Goal: Information Seeking & Learning: Learn about a topic

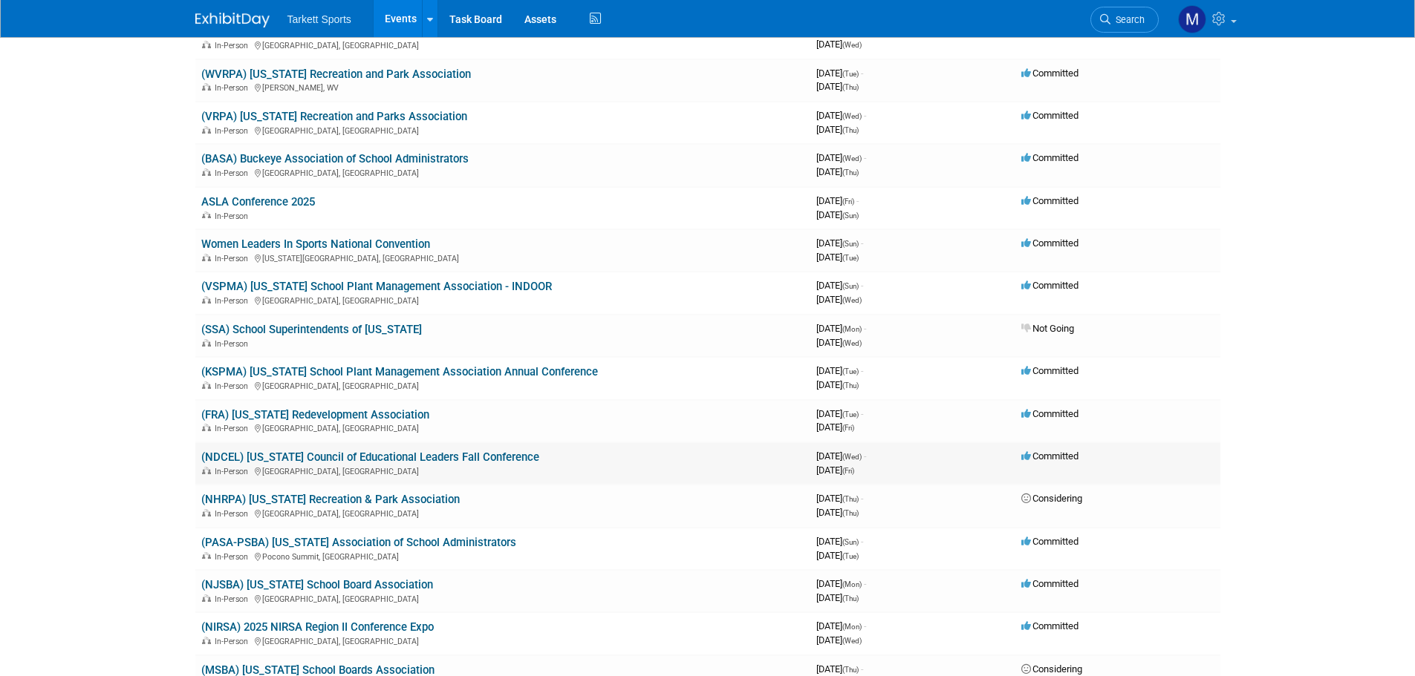
scroll to position [594, 0]
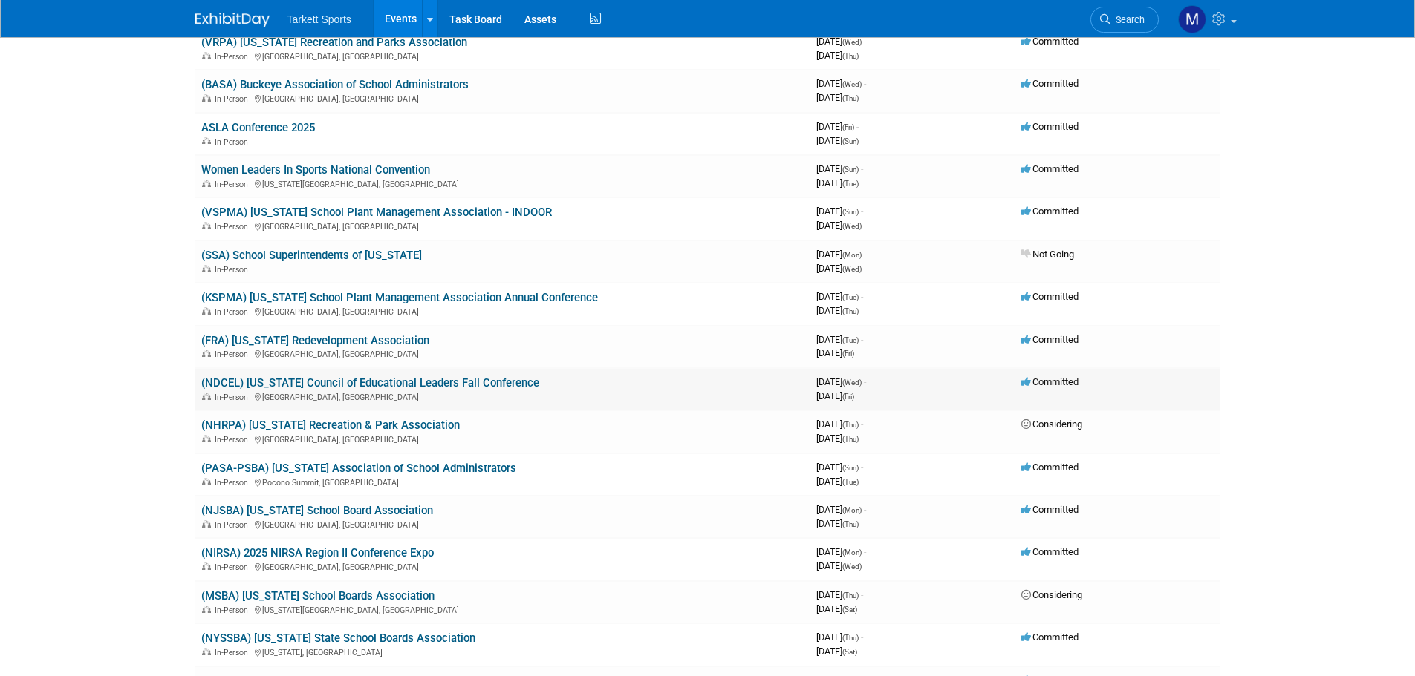
click at [322, 382] on link "(NDCEL) [US_STATE] Council of Educational Leaders Fall Conference" at bounding box center [370, 382] width 338 height 13
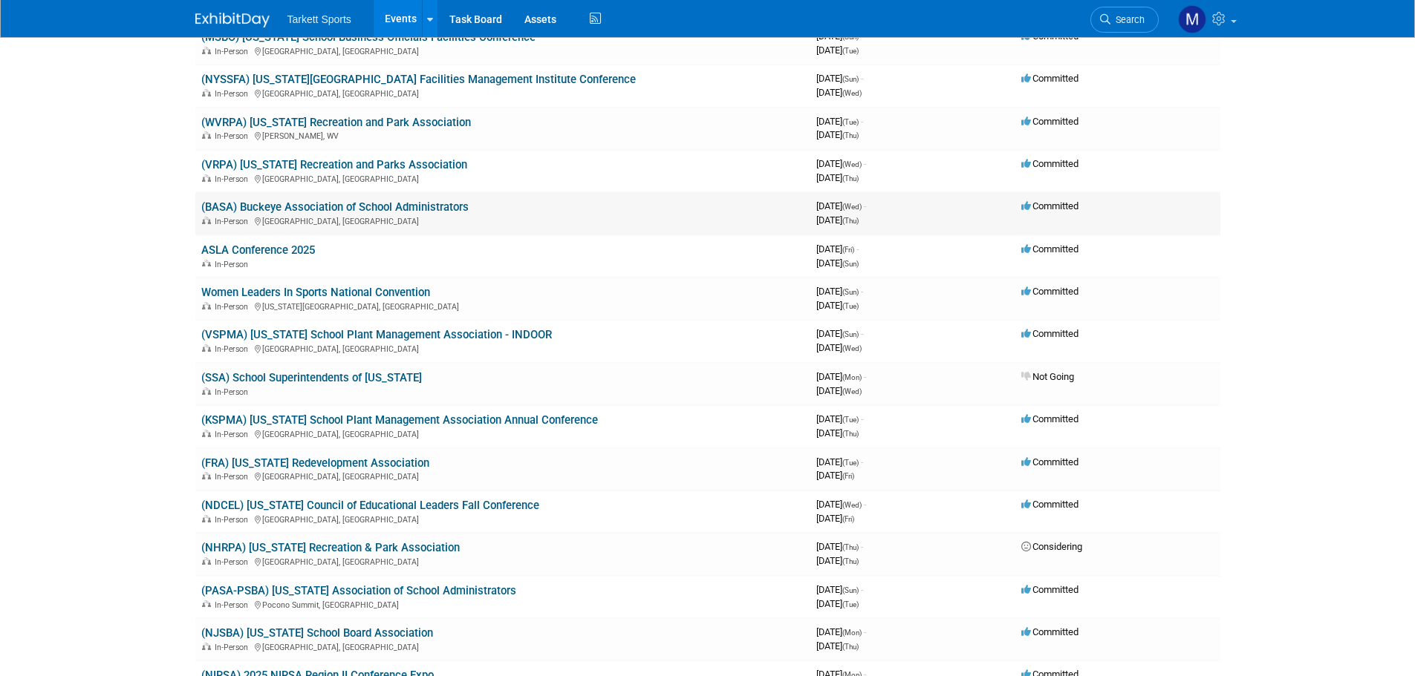
scroll to position [446, 0]
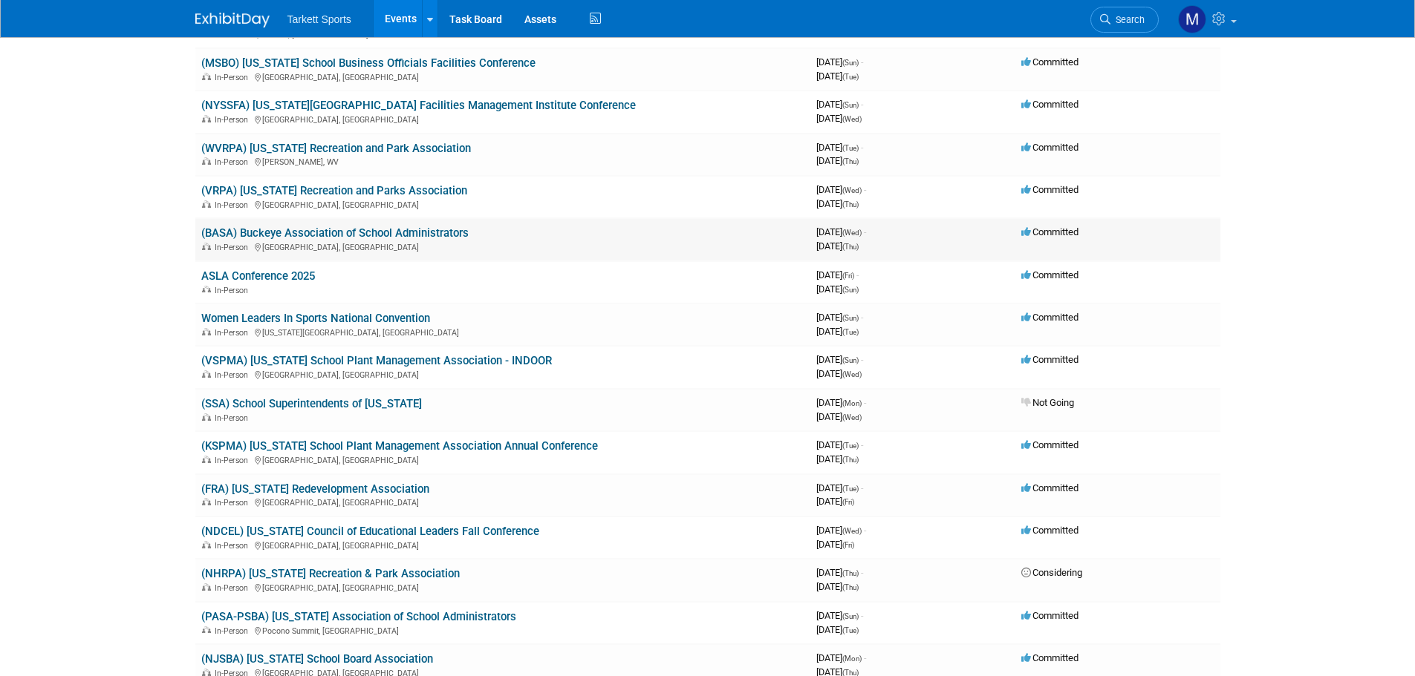
click at [385, 240] on link "(BASA) Buckeye Association of School Administrators" at bounding box center [334, 232] width 267 height 13
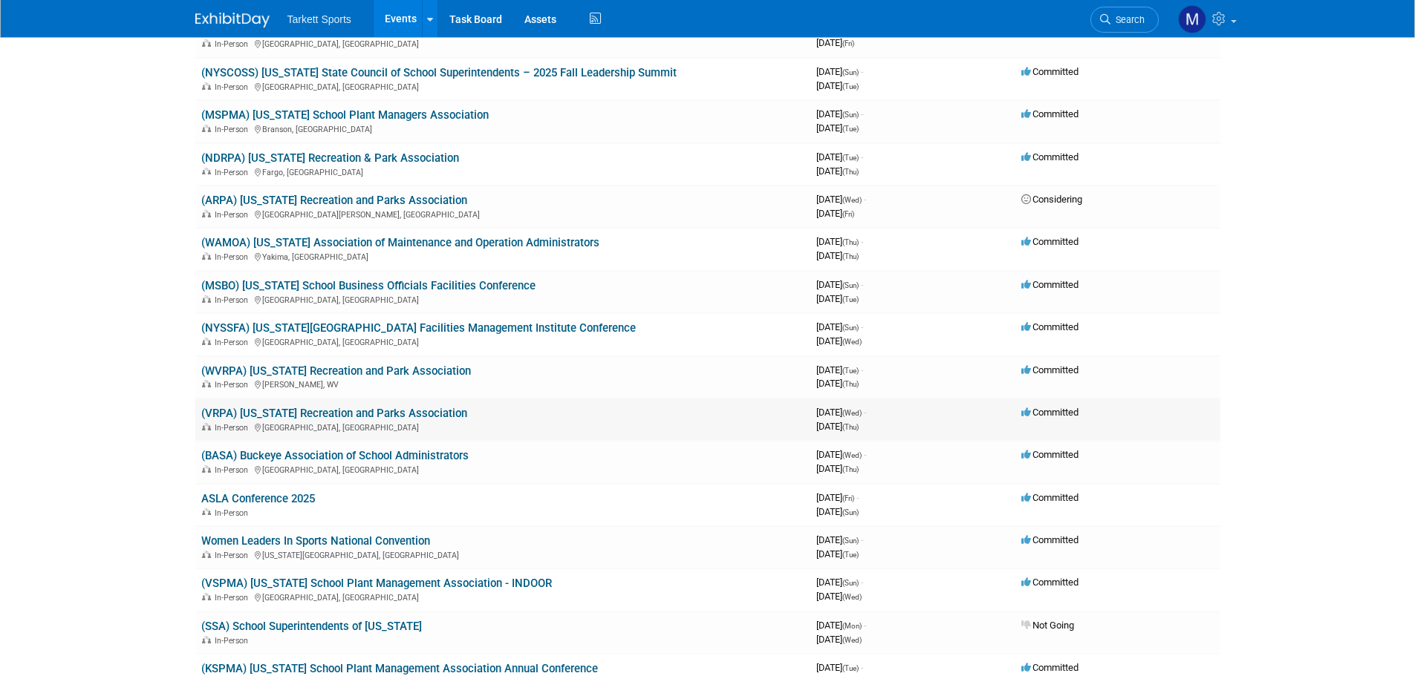
scroll to position [149, 0]
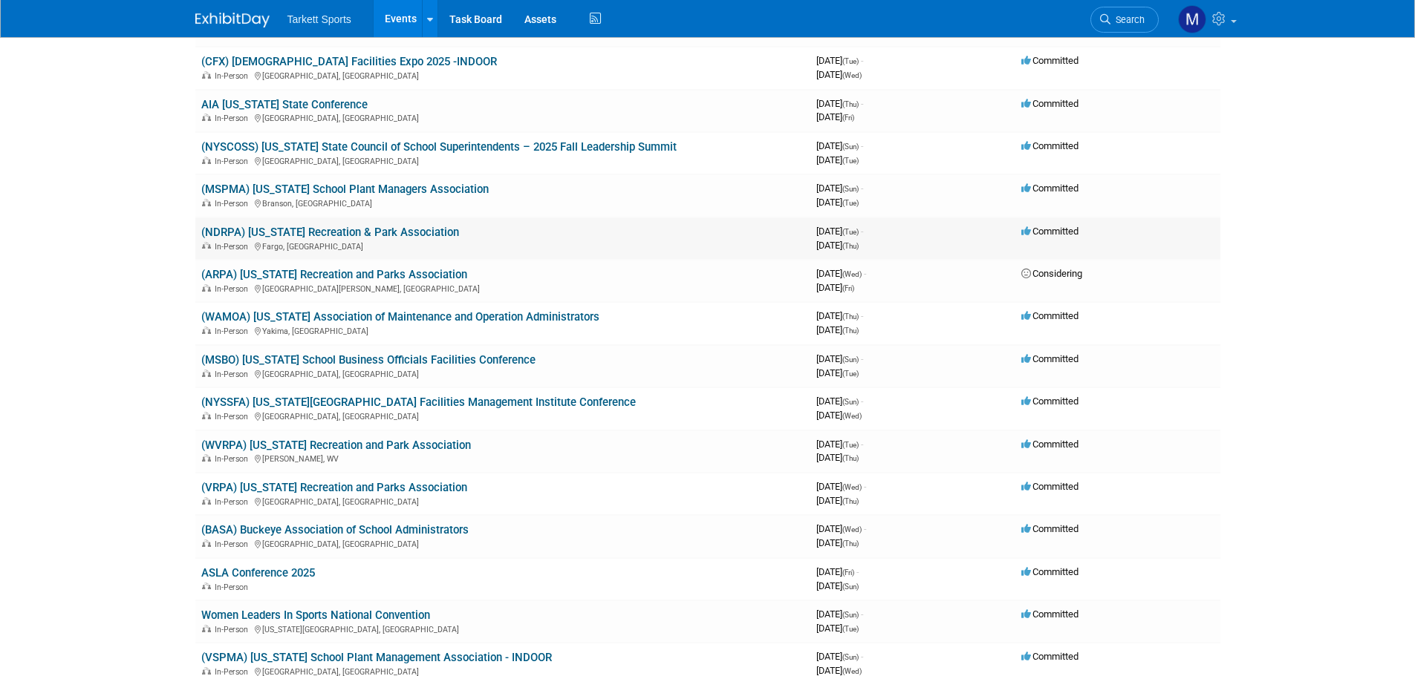
click at [346, 235] on link "(NDRPA) [US_STATE] Recreation & Park Association" at bounding box center [330, 232] width 258 height 13
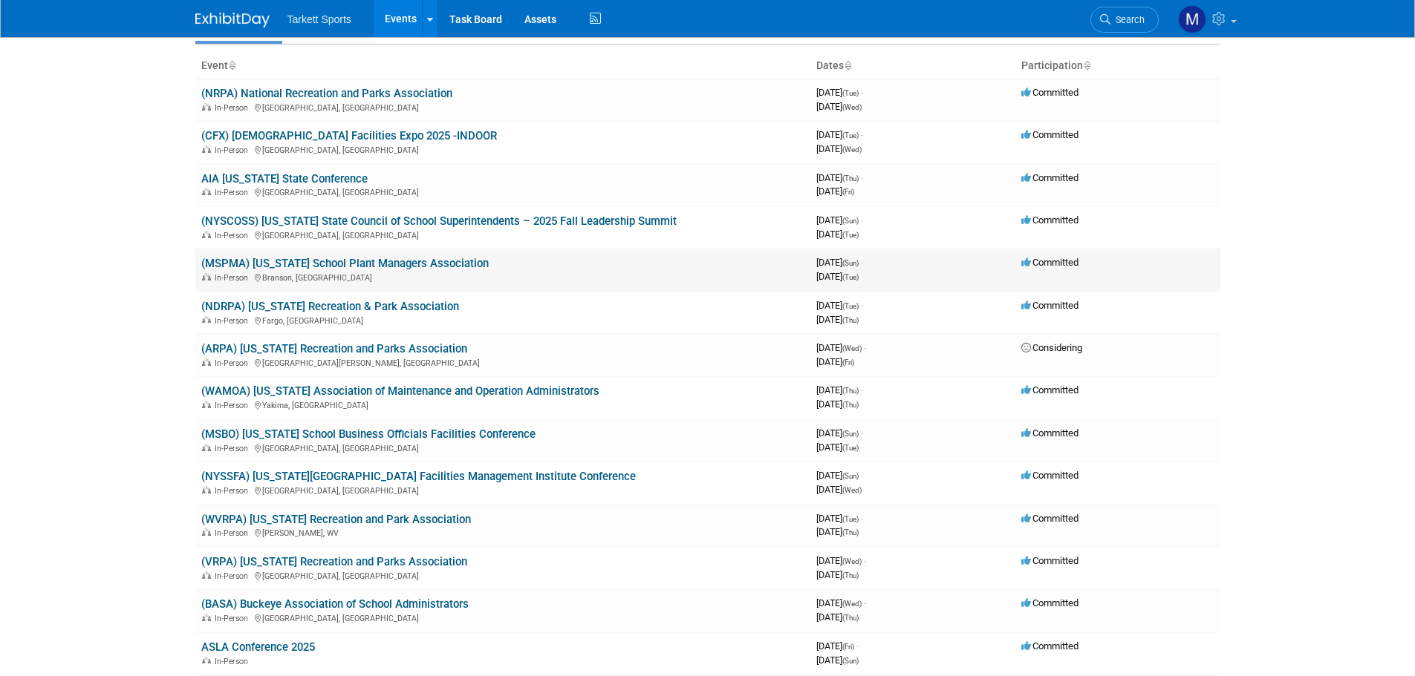
scroll to position [0, 0]
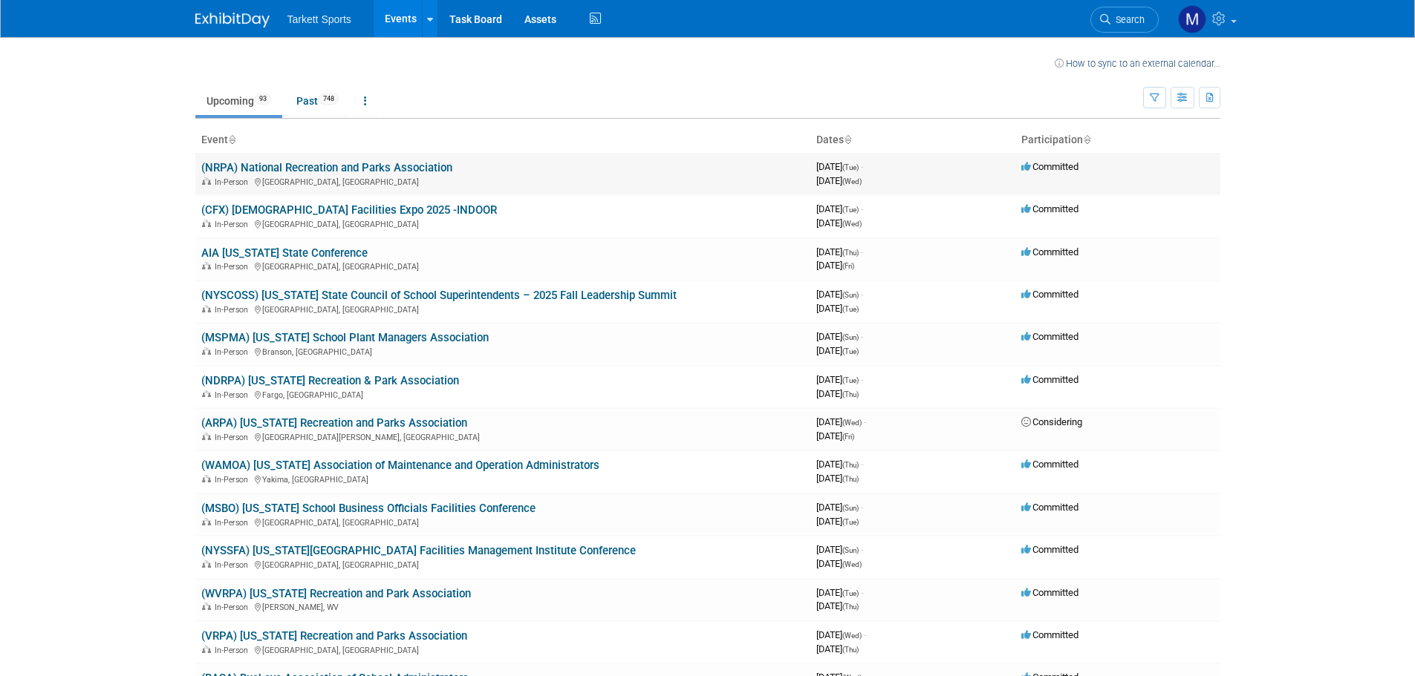
click at [397, 166] on link "(NRPA) National Recreation and Parks Association" at bounding box center [326, 167] width 251 height 13
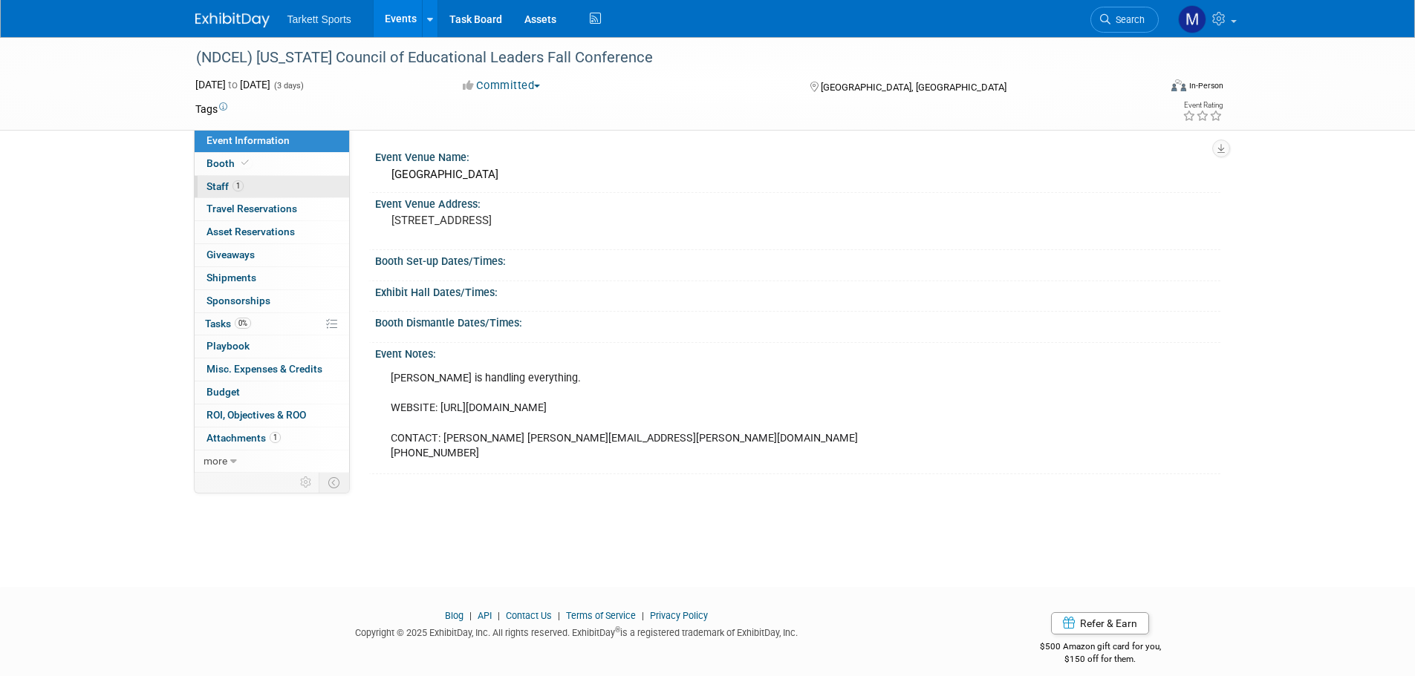
click at [258, 194] on link "1 Staff 1" at bounding box center [272, 187] width 154 height 22
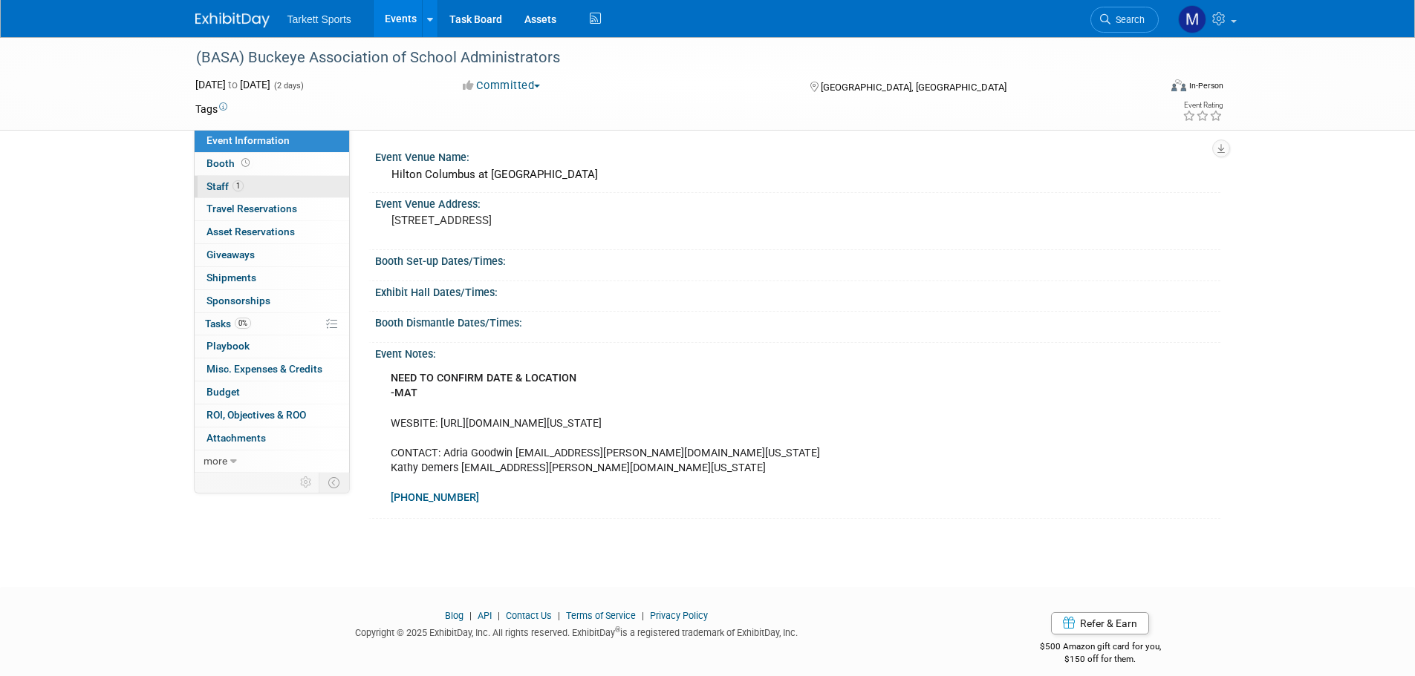
click at [260, 183] on link "1 Staff 1" at bounding box center [272, 187] width 154 height 22
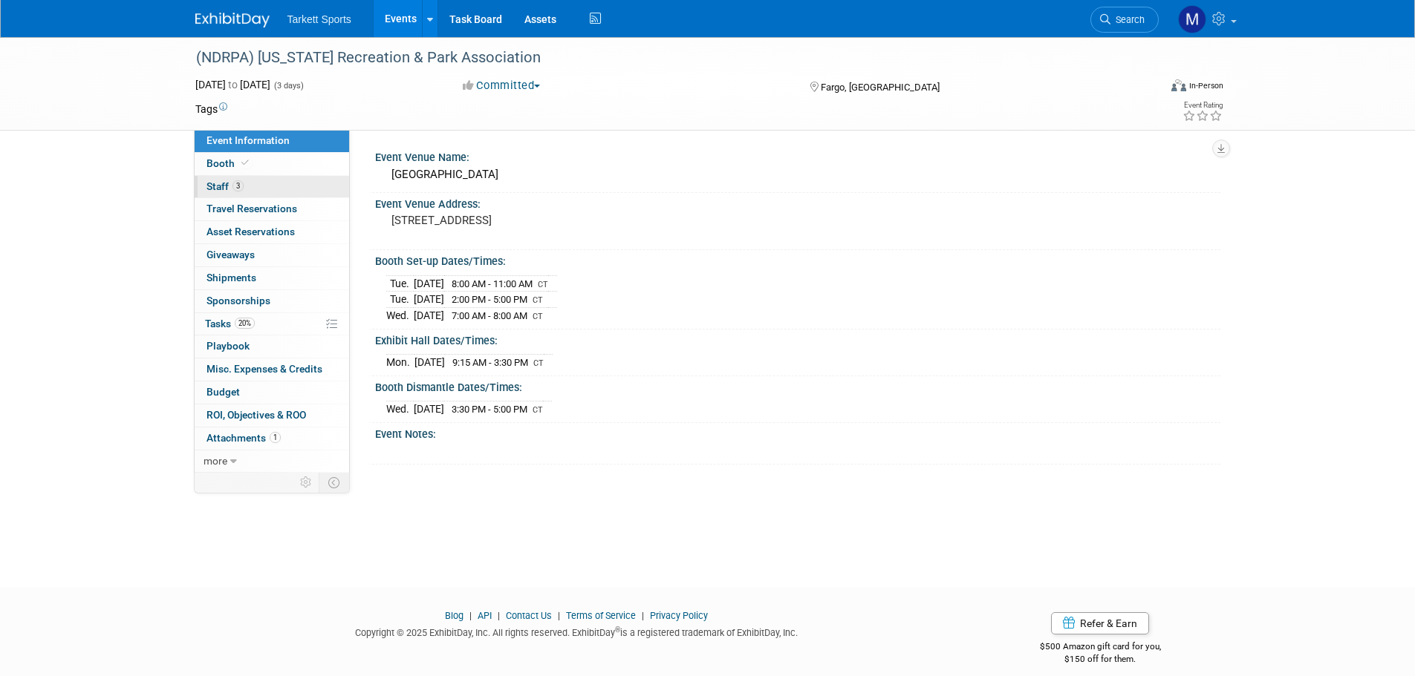
click at [269, 188] on link "3 Staff 3" at bounding box center [272, 187] width 154 height 22
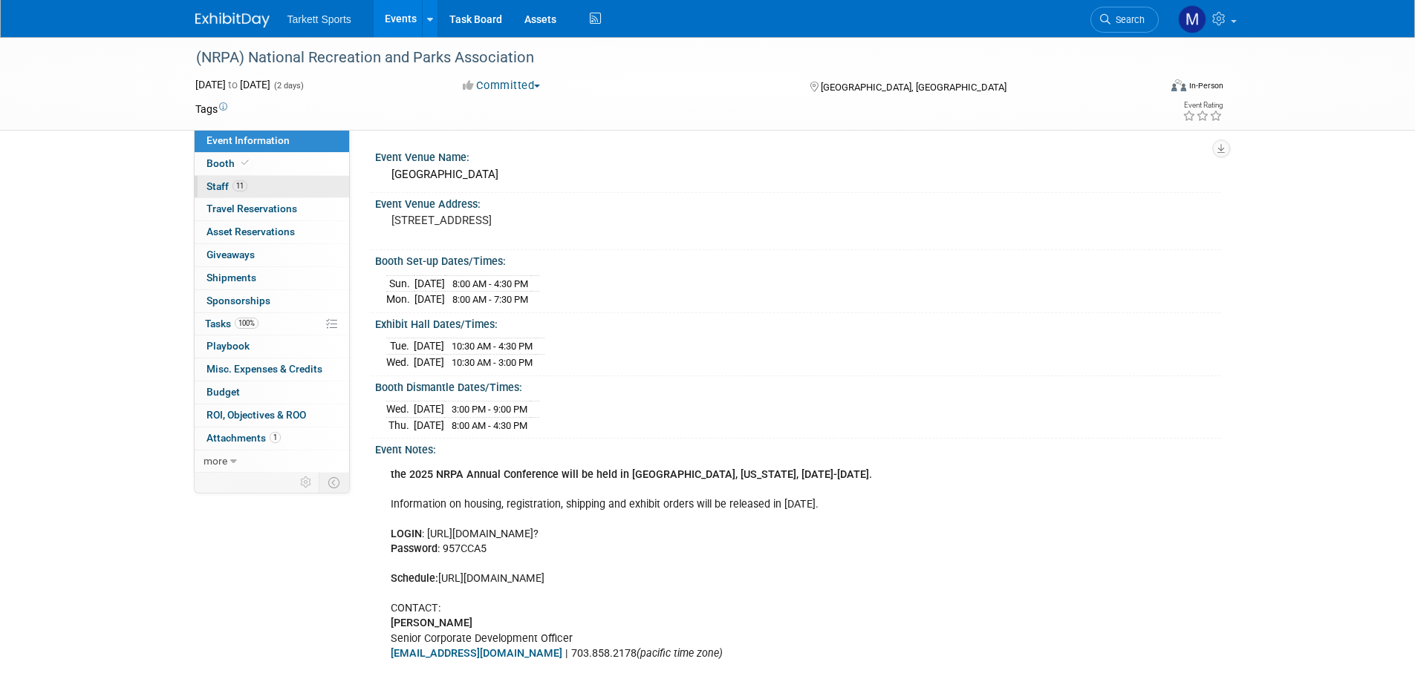
click at [274, 182] on link "11 Staff 11" at bounding box center [272, 187] width 154 height 22
